Goal: Find contact information: Find contact information

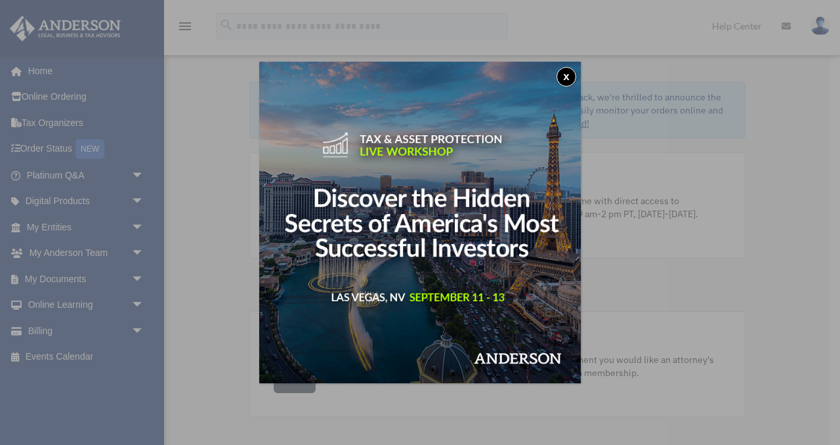
click at [563, 82] on button "x" at bounding box center [566, 77] width 20 height 20
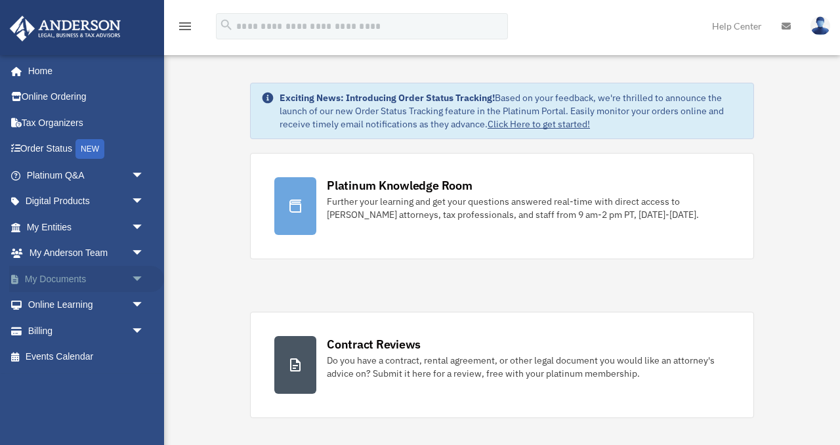
click at [66, 270] on link "My Documents arrow_drop_down" at bounding box center [86, 279] width 155 height 26
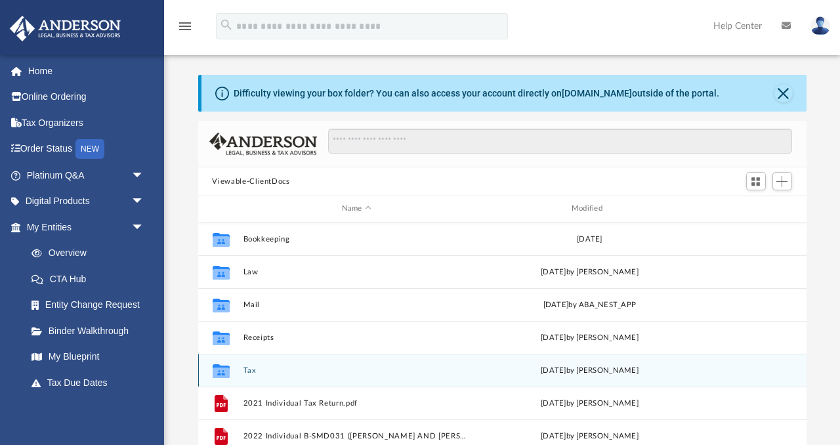
scroll to position [56, 0]
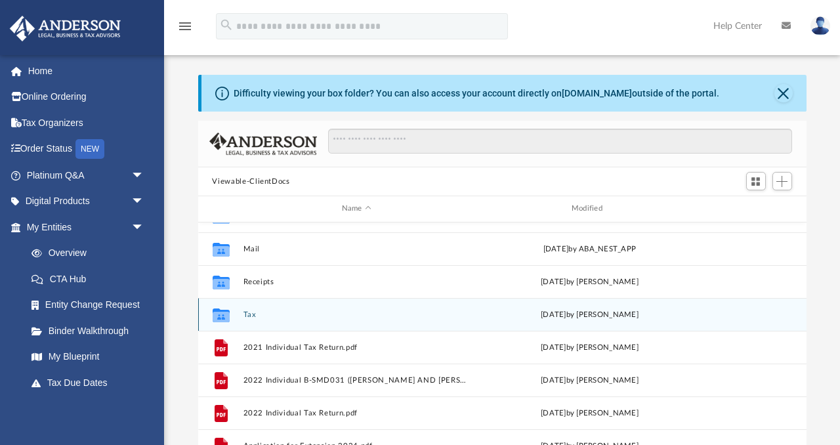
click at [323, 300] on div "Collaborated Folder Tax [DATE] by [PERSON_NAME]" at bounding box center [502, 314] width 608 height 33
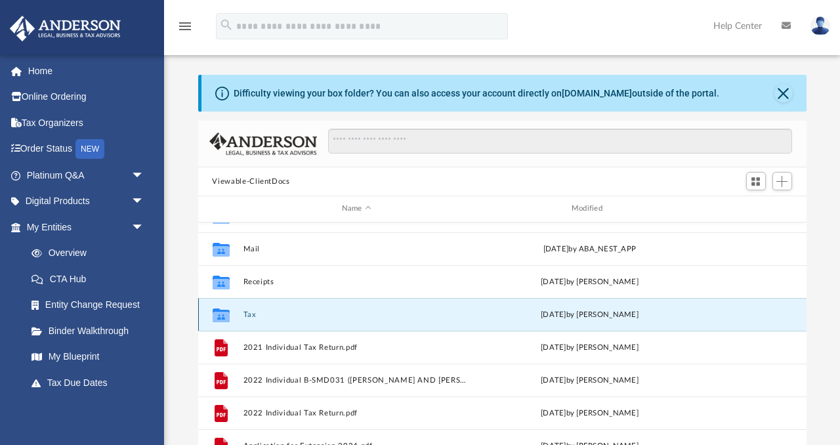
click at [311, 317] on button "Tax" at bounding box center [356, 314] width 227 height 9
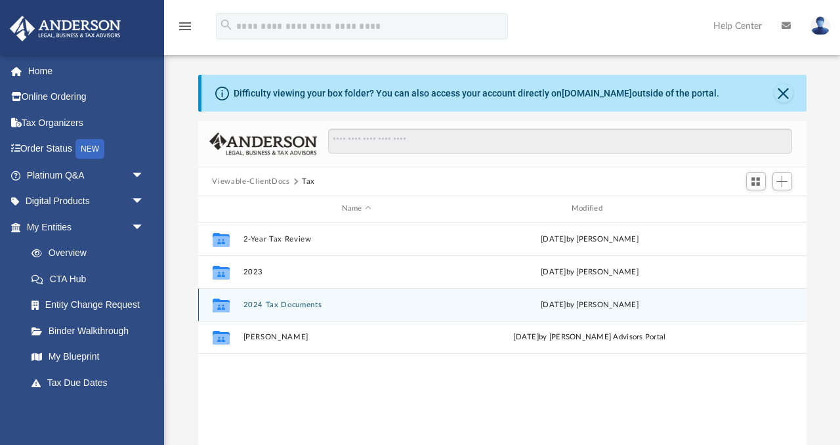
click at [310, 300] on button "2024 Tax Documents" at bounding box center [356, 304] width 227 height 9
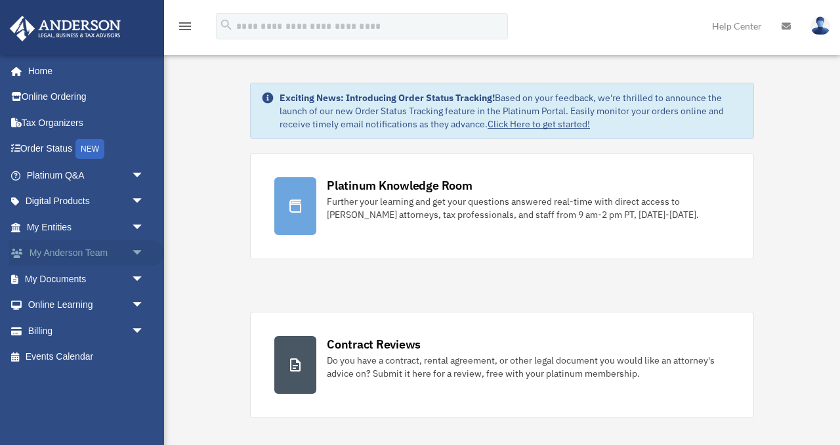
click at [85, 260] on link "My [PERSON_NAME] Team arrow_drop_down" at bounding box center [86, 253] width 155 height 26
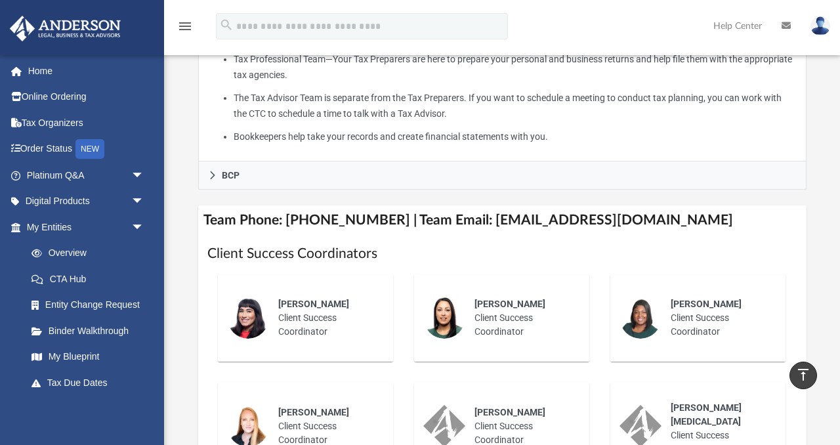
scroll to position [563, 0]
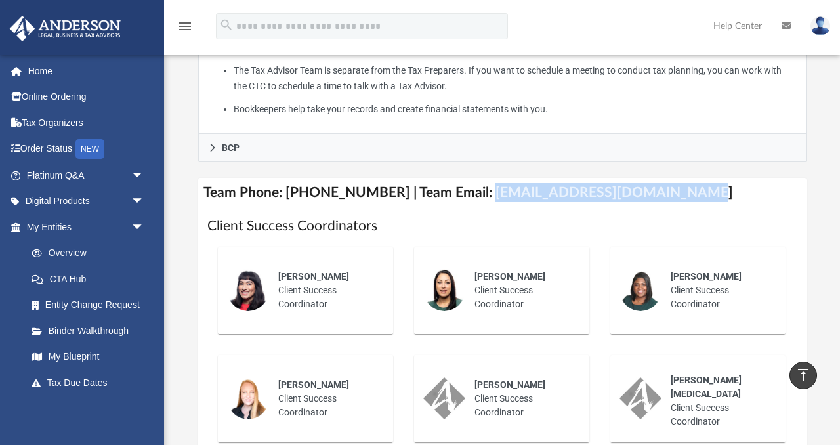
drag, startPoint x: 673, startPoint y: 193, endPoint x: 466, endPoint y: 186, distance: 207.4
click at [466, 186] on h4 "Team Phone: (725) 208-3130 | Team Email: myteam@andersonadvisors.com" at bounding box center [502, 193] width 608 height 30
copy h4 "myteam@andersonadvisors.com"
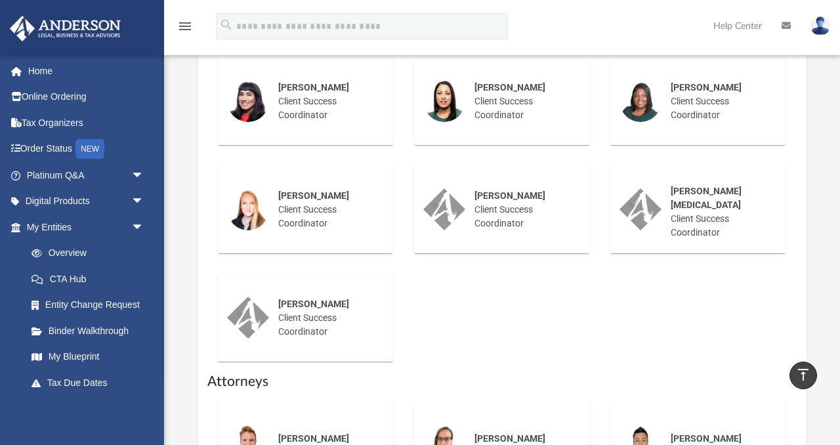
scroll to position [658, 0]
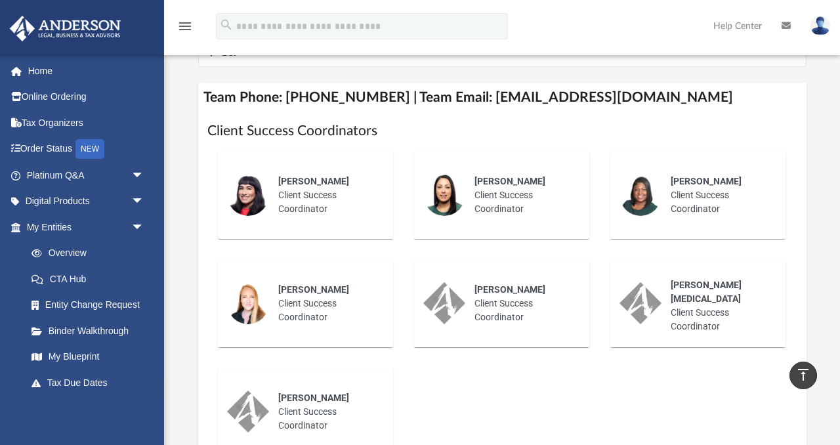
click at [332, 178] on span "Gabby Esteban" at bounding box center [313, 181] width 71 height 10
click at [359, 224] on div "Gabby Esteban Client Success Coordinator" at bounding box center [305, 195] width 157 height 69
